Goal: Task Accomplishment & Management: Manage account settings

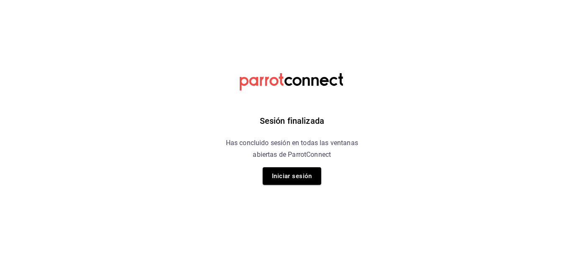
click at [300, 174] on button "Iniciar sesión" at bounding box center [292, 176] width 59 height 18
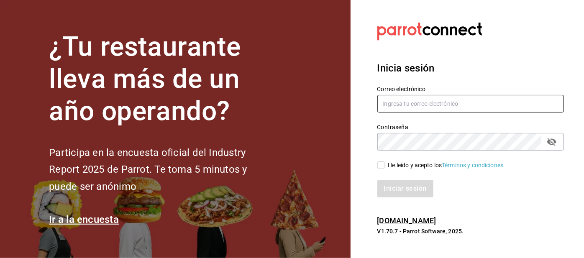
click at [400, 113] on input "text" at bounding box center [470, 104] width 187 height 18
type input "[EMAIL_ADDRESS][DOMAIN_NAME]"
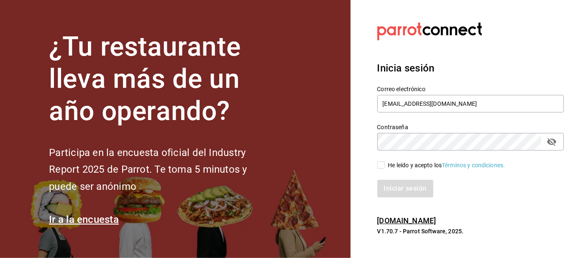
click at [382, 169] on input "He leído y acepto los Términos y condiciones." at bounding box center [381, 166] width 8 height 8
checkbox input "true"
click at [395, 197] on button "Iniciar sesión" at bounding box center [405, 189] width 57 height 18
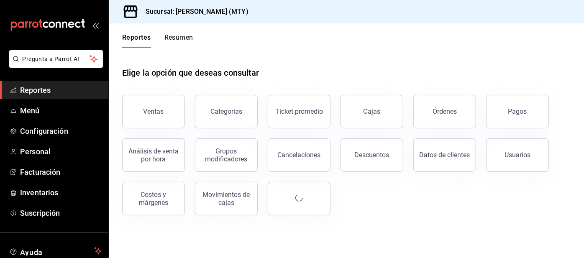
click at [182, 44] on button "Resumen" at bounding box center [178, 40] width 29 height 14
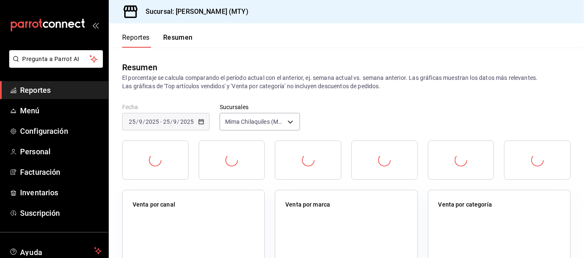
click at [182, 41] on button "Resumen" at bounding box center [178, 40] width 30 height 14
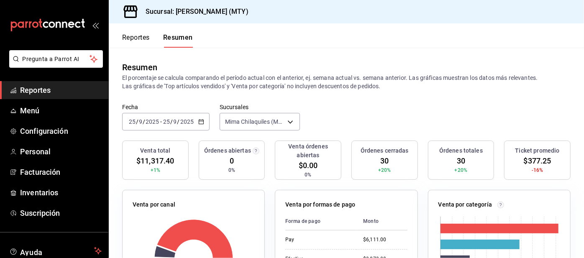
click at [137, 34] on button "Reportes" at bounding box center [136, 40] width 28 height 14
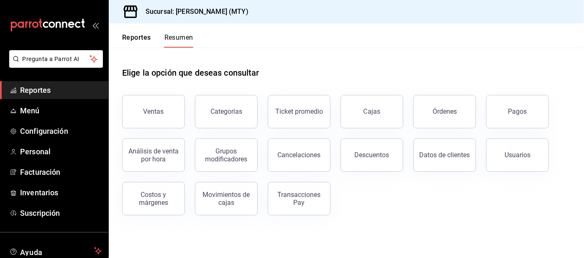
click at [138, 38] on button "Reportes" at bounding box center [136, 40] width 29 height 14
click at [503, 114] on button "Pagos" at bounding box center [517, 111] width 63 height 33
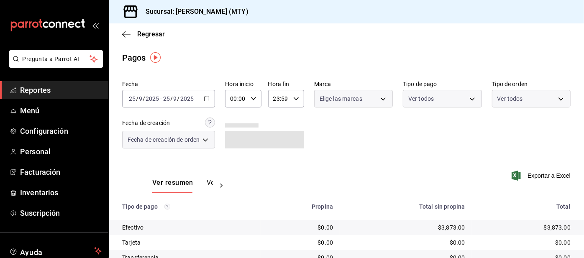
click at [428, 102] on body "Pregunta a Parrot AI Reportes Menú Configuración Personal Facturación Inventari…" at bounding box center [292, 129] width 584 height 258
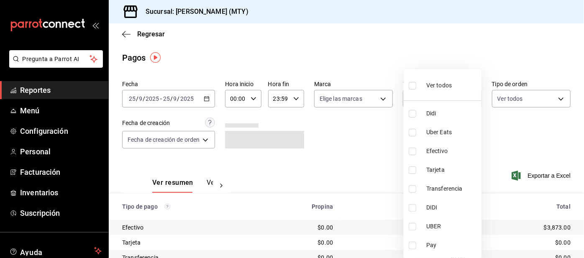
click at [406, 110] on li "Didi" at bounding box center [443, 113] width 78 height 19
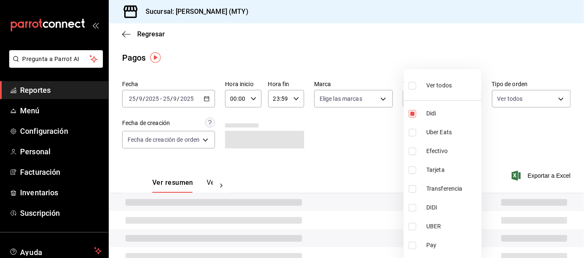
type input "ac2aad4e-3626-4df0-8b49-5bb49559922d"
checkbox input "true"
click at [407, 136] on li "Uber Eats" at bounding box center [443, 132] width 78 height 19
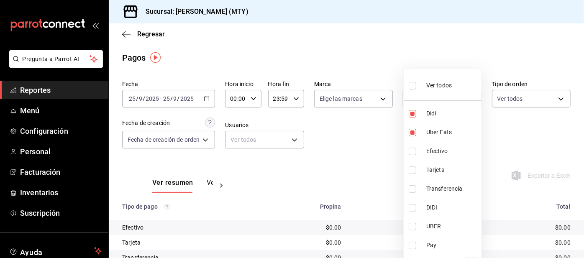
type input "ac2aad4e-3626-4df0-8b49-5bb49559922d,3386c666-a0b3-47d5-beef-c54dce93463a"
checkbox input "true"
click at [406, 246] on li "Pay" at bounding box center [443, 245] width 78 height 19
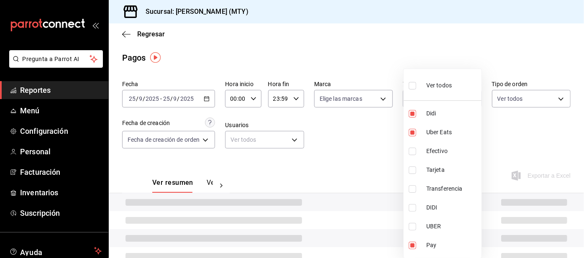
type input "ac2aad4e-3626-4df0-8b49-5bb49559922d,3386c666-a0b3-47d5-beef-c54dce93463a,f6d9e…"
checkbox input "true"
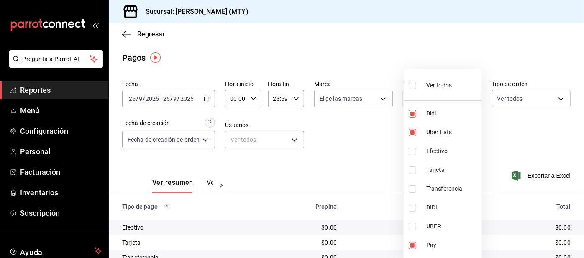
click at [359, 164] on div at bounding box center [292, 129] width 584 height 258
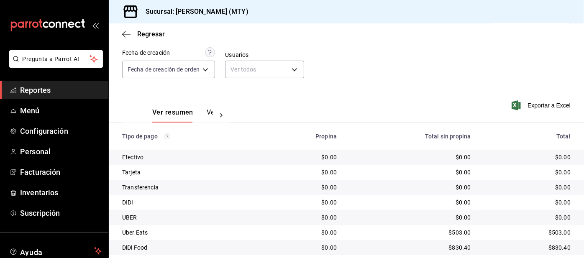
scroll to position [40, 0]
click at [56, 89] on span "Reportes" at bounding box center [61, 90] width 82 height 11
click at [37, 95] on span "Reportes" at bounding box center [61, 90] width 82 height 11
click at [37, 87] on span "Reportes" at bounding box center [61, 90] width 82 height 11
click at [46, 96] on link "Reportes" at bounding box center [54, 90] width 108 height 18
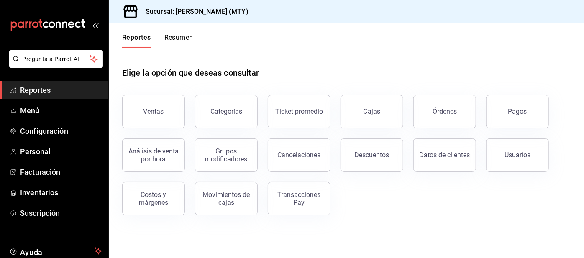
click at [54, 97] on link "Reportes" at bounding box center [54, 90] width 108 height 18
click at [78, 87] on span "Reportes" at bounding box center [61, 90] width 82 height 11
click at [87, 90] on span "Reportes" at bounding box center [61, 90] width 82 height 11
click at [172, 28] on div "Reportes Resumen" at bounding box center [151, 35] width 85 height 24
click at [181, 44] on button "Resumen" at bounding box center [178, 40] width 29 height 14
